Goal: Browse casually

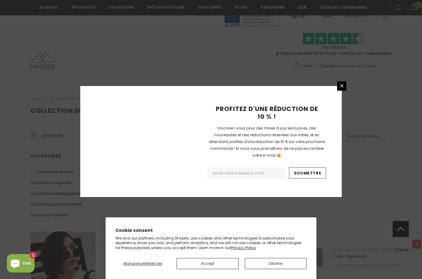
scroll to position [368, 0]
